Goal: Information Seeking & Learning: Learn about a topic

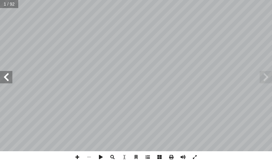
click at [139, 157] on span at bounding box center [148, 157] width 12 height 12
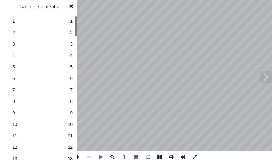
click at [69, 54] on link "4 4" at bounding box center [38, 55] width 70 height 11
click at [71, 0] on span at bounding box center [71, 6] width 11 height 12
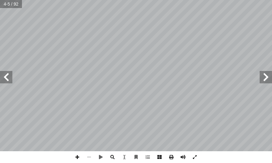
click at [4, 76] on span at bounding box center [6, 77] width 12 height 12
click at [139, 76] on span at bounding box center [266, 77] width 12 height 12
click at [78, 157] on span at bounding box center [77, 157] width 12 height 12
click at [75, 157] on span at bounding box center [77, 157] width 12 height 12
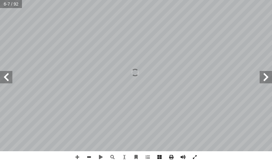
click at [90, 158] on span at bounding box center [89, 157] width 12 height 12
